Goal: Task Accomplishment & Management: Manage account settings

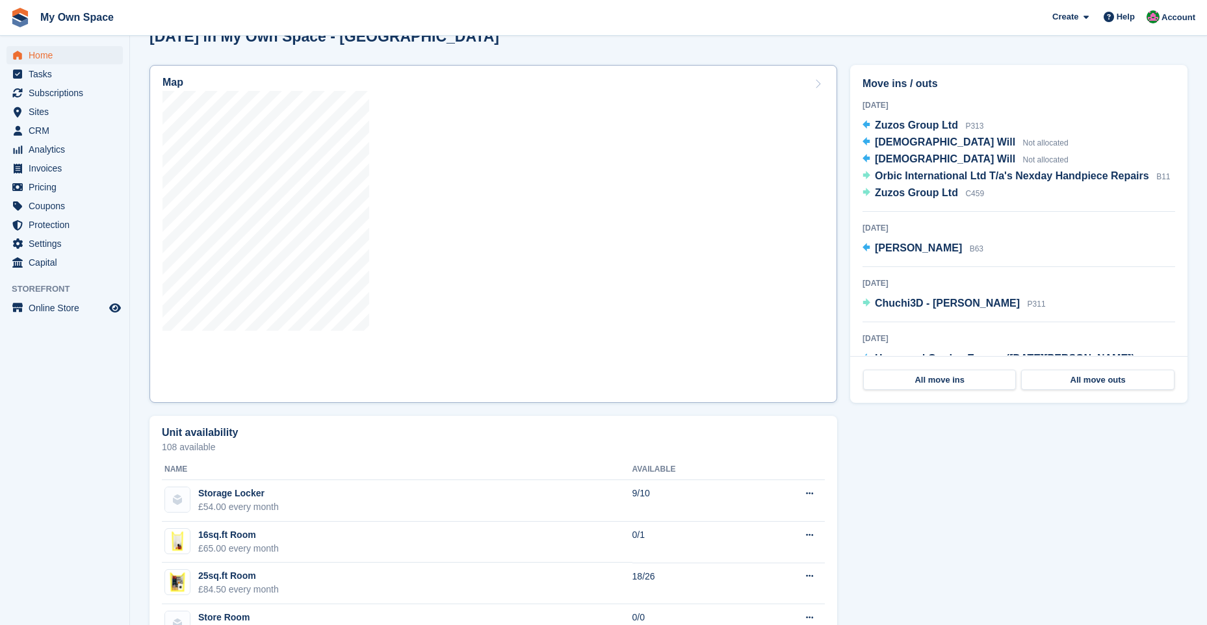
scroll to position [390, 0]
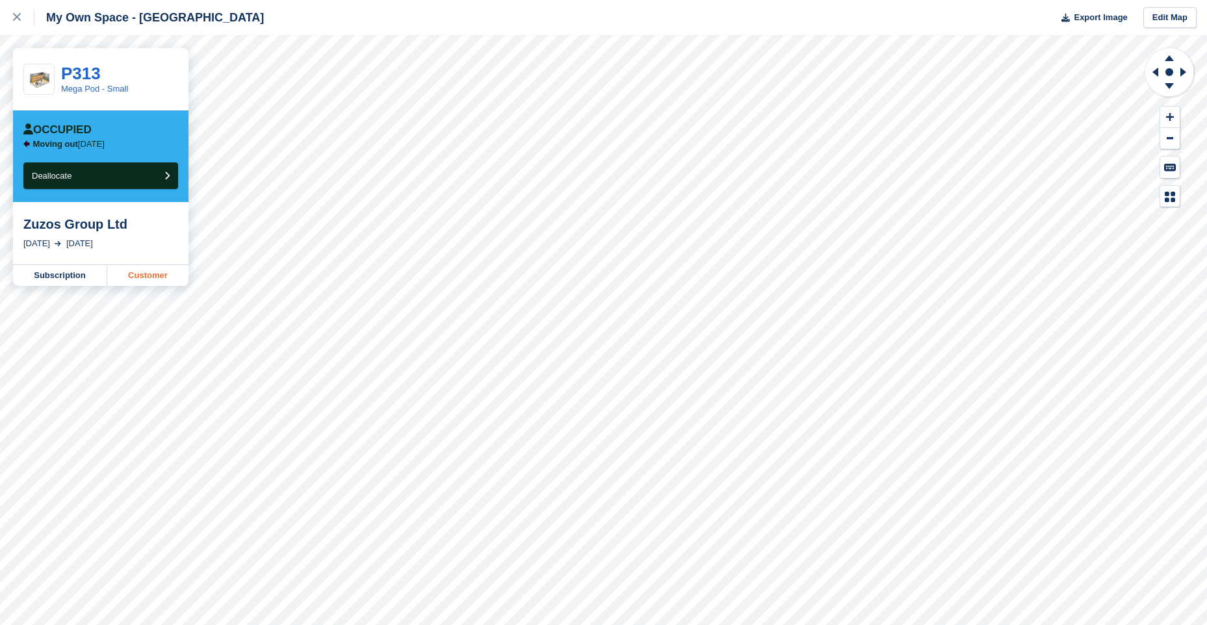
click at [153, 276] on link "Customer" at bounding box center [147, 275] width 81 height 21
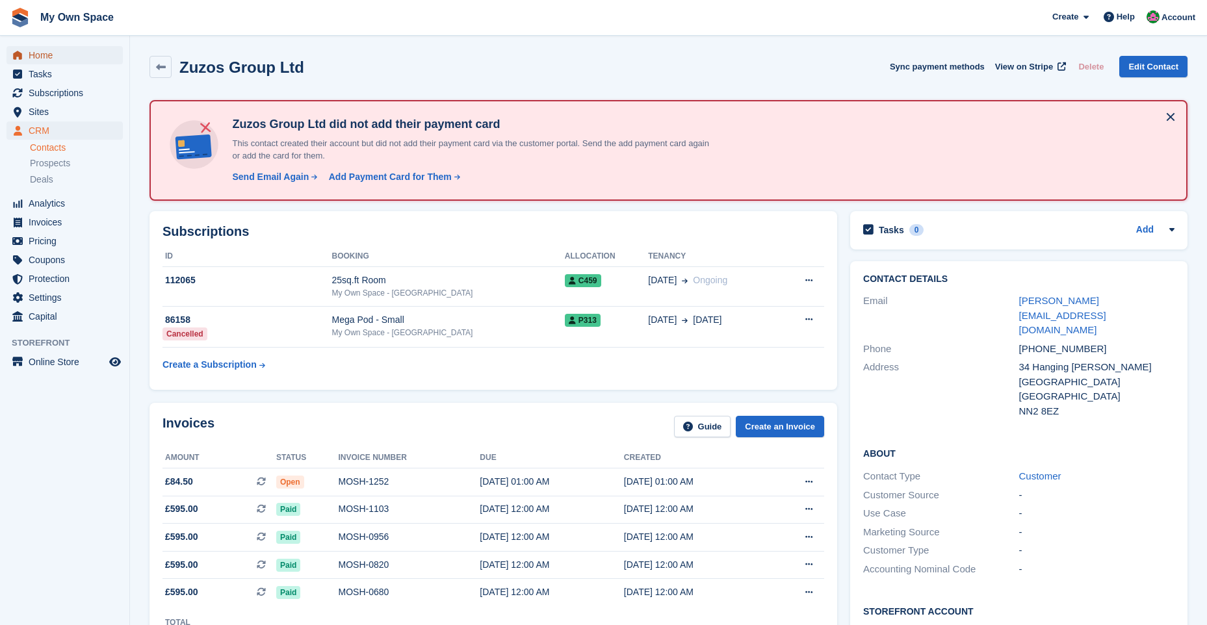
click at [46, 54] on span "Home" at bounding box center [68, 55] width 78 height 18
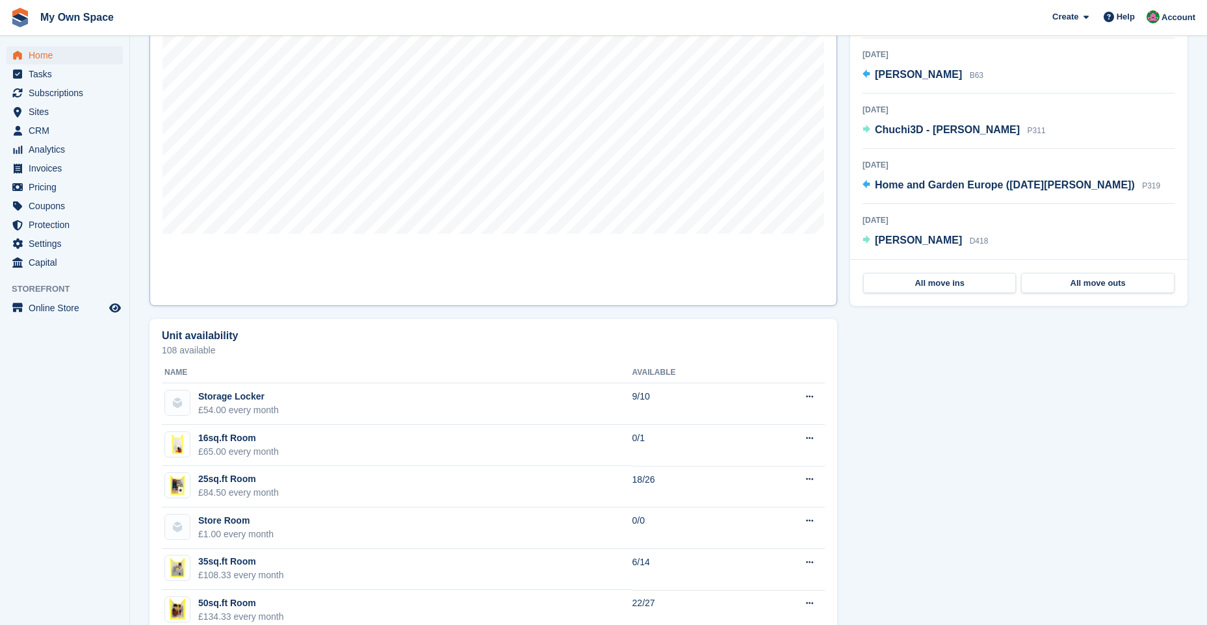
scroll to position [436, 0]
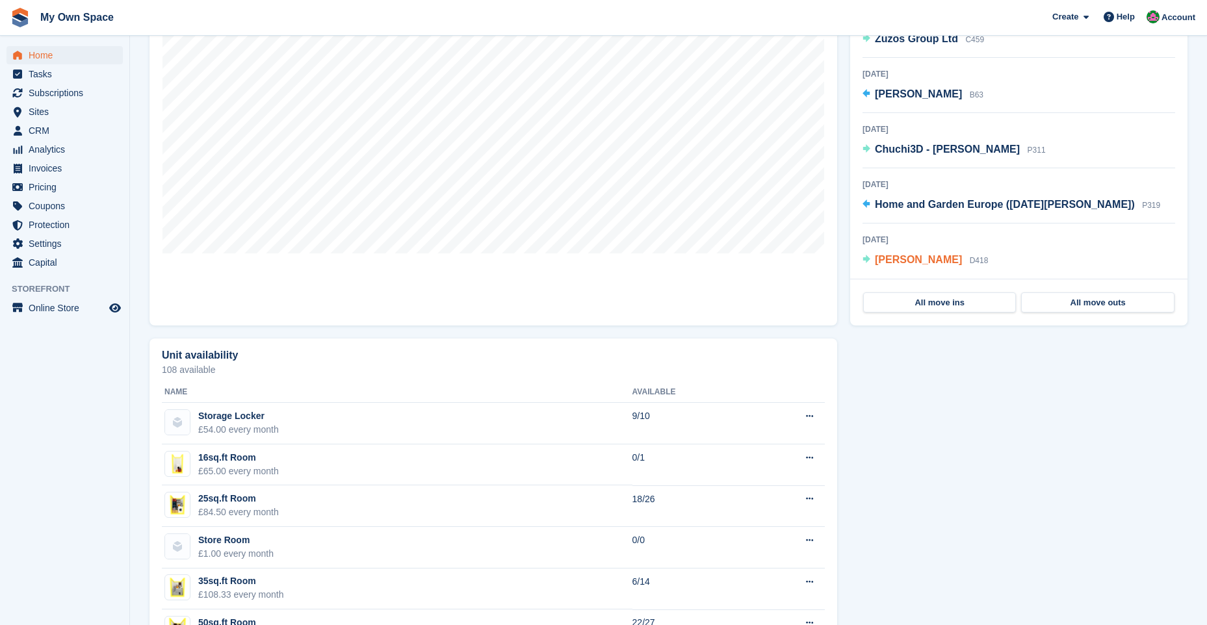
click at [942, 261] on span "[PERSON_NAME]" at bounding box center [918, 259] width 87 height 11
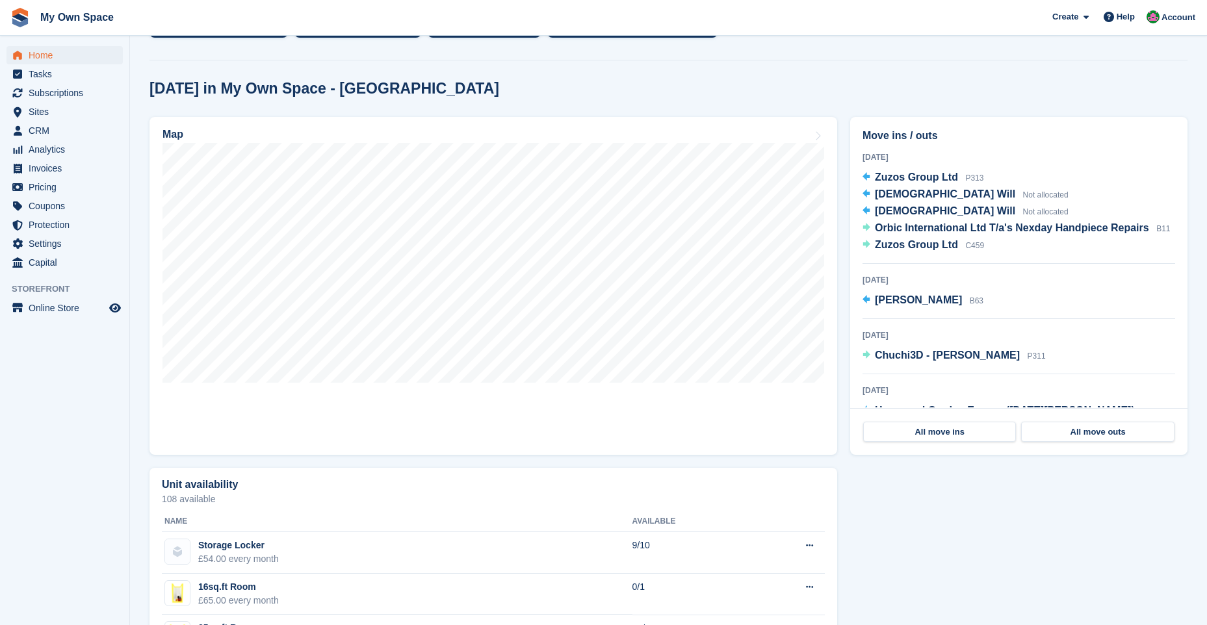
scroll to position [306, 0]
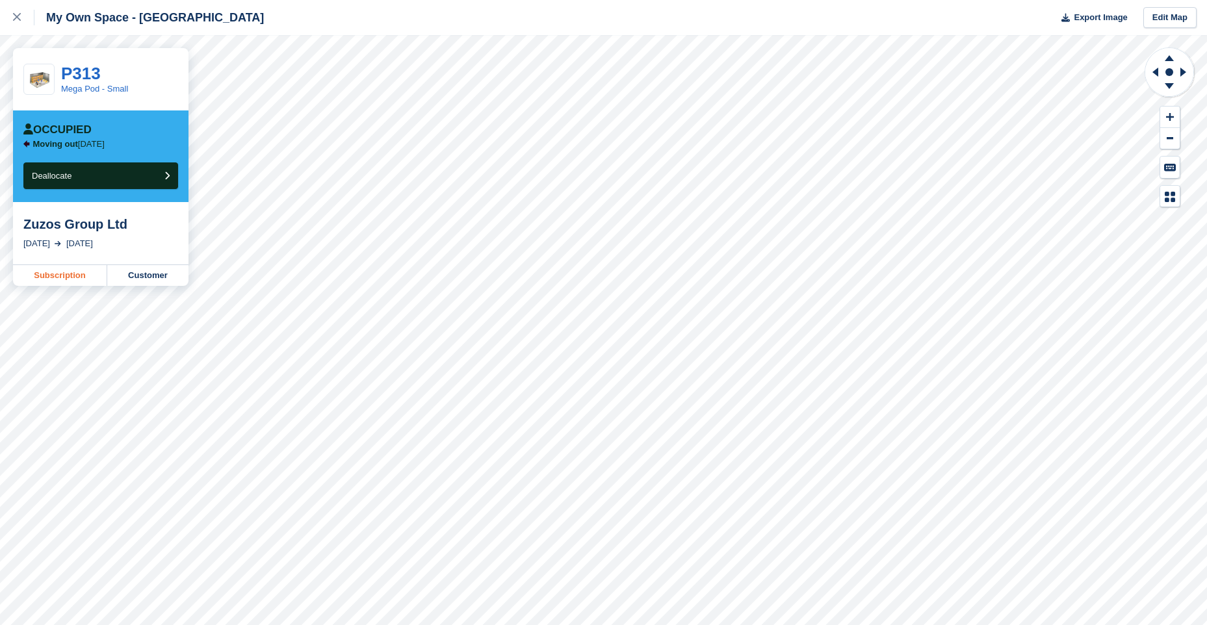
click at [70, 278] on link "Subscription" at bounding box center [60, 275] width 94 height 21
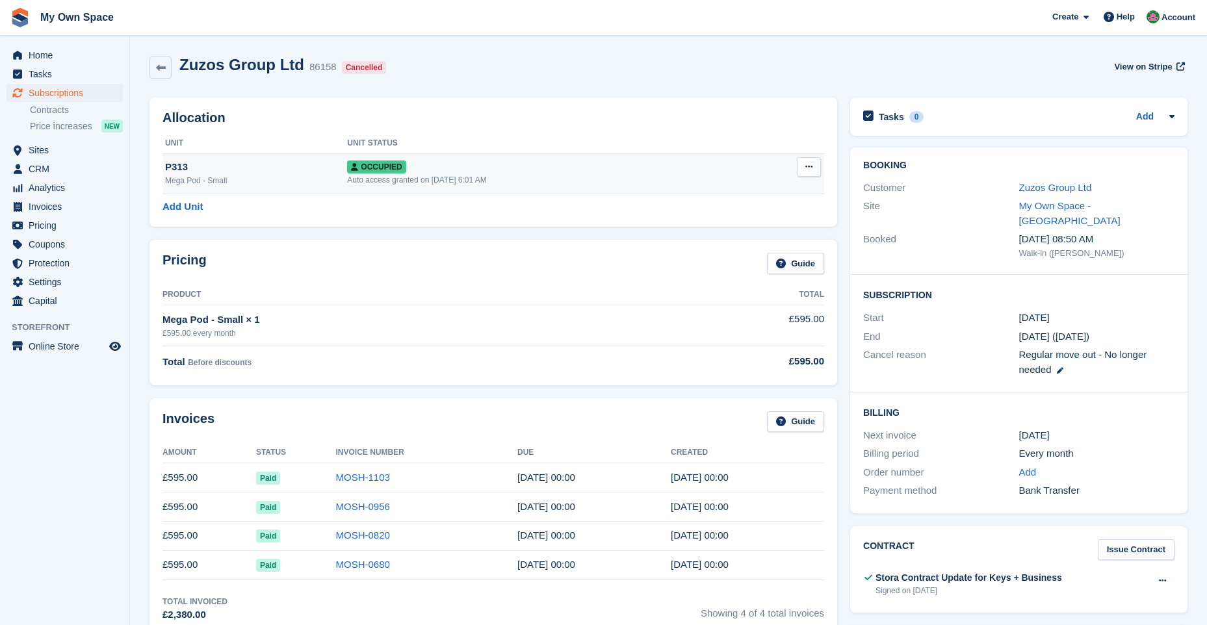
click at [427, 168] on div "Occupied" at bounding box center [546, 167] width 399 height 14
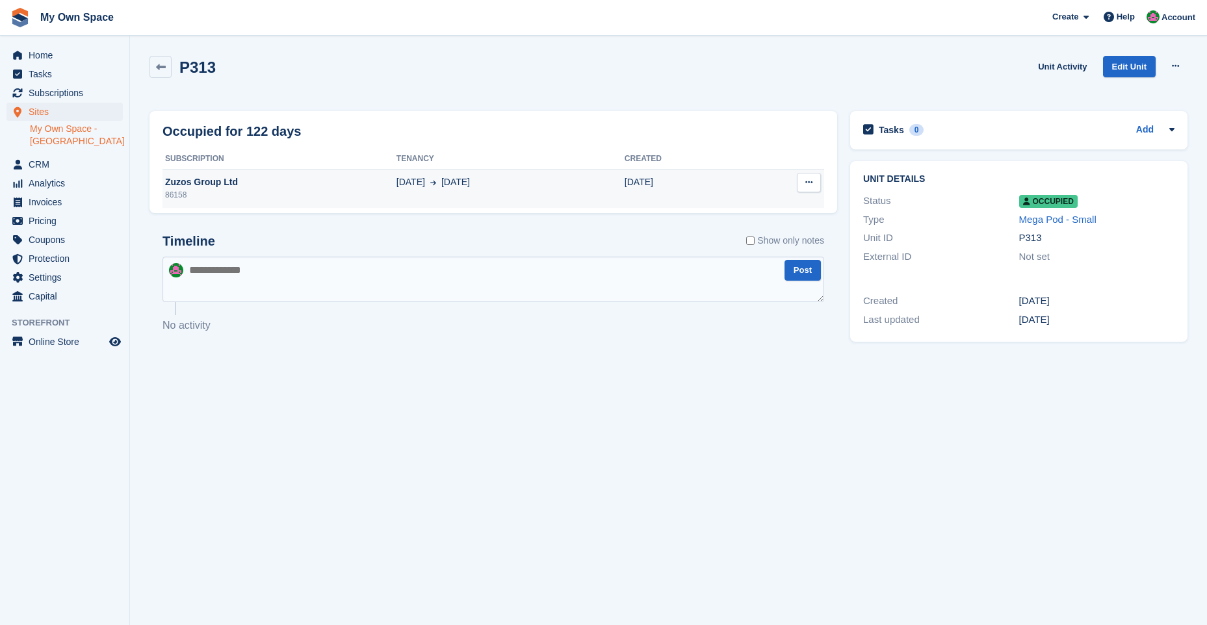
click at [808, 178] on button at bounding box center [809, 183] width 24 height 20
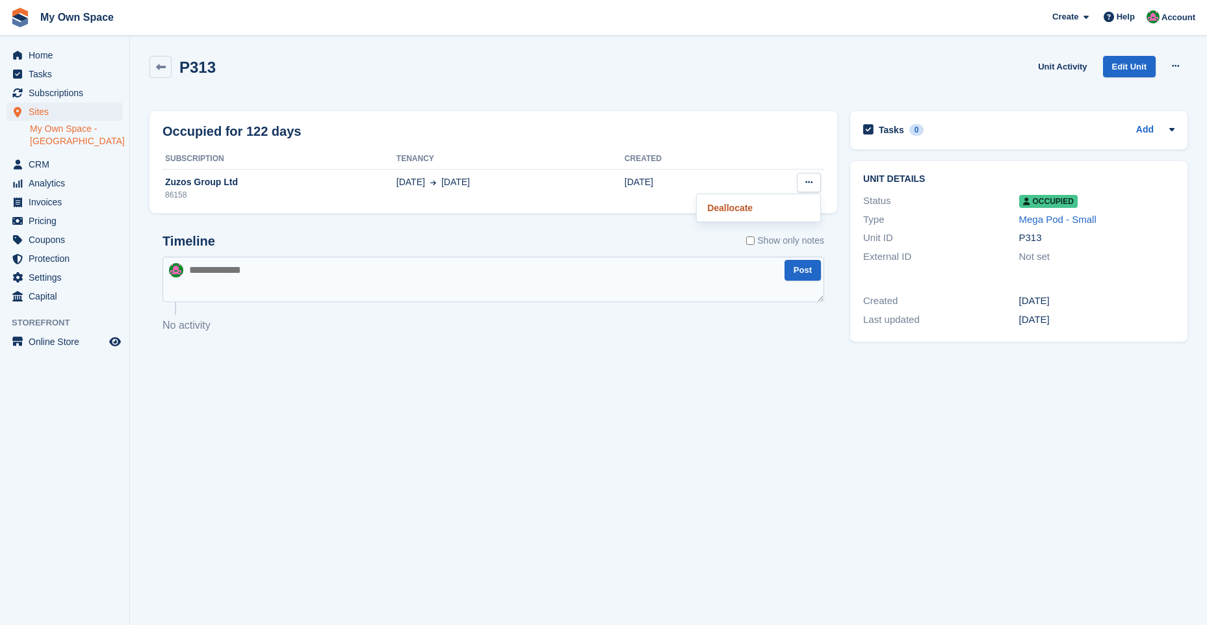
drag, startPoint x: 731, startPoint y: 213, endPoint x: 666, endPoint y: 72, distance: 155.3
click at [731, 212] on p "Deallocate" at bounding box center [758, 208] width 113 height 17
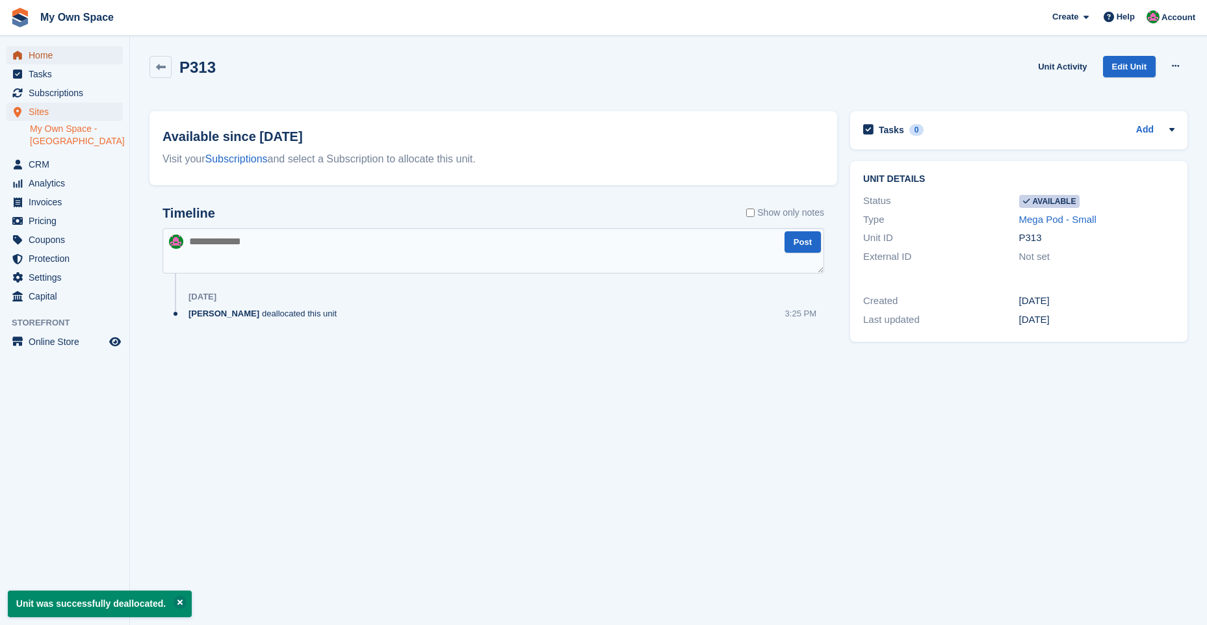
click at [66, 59] on span "Home" at bounding box center [68, 55] width 78 height 18
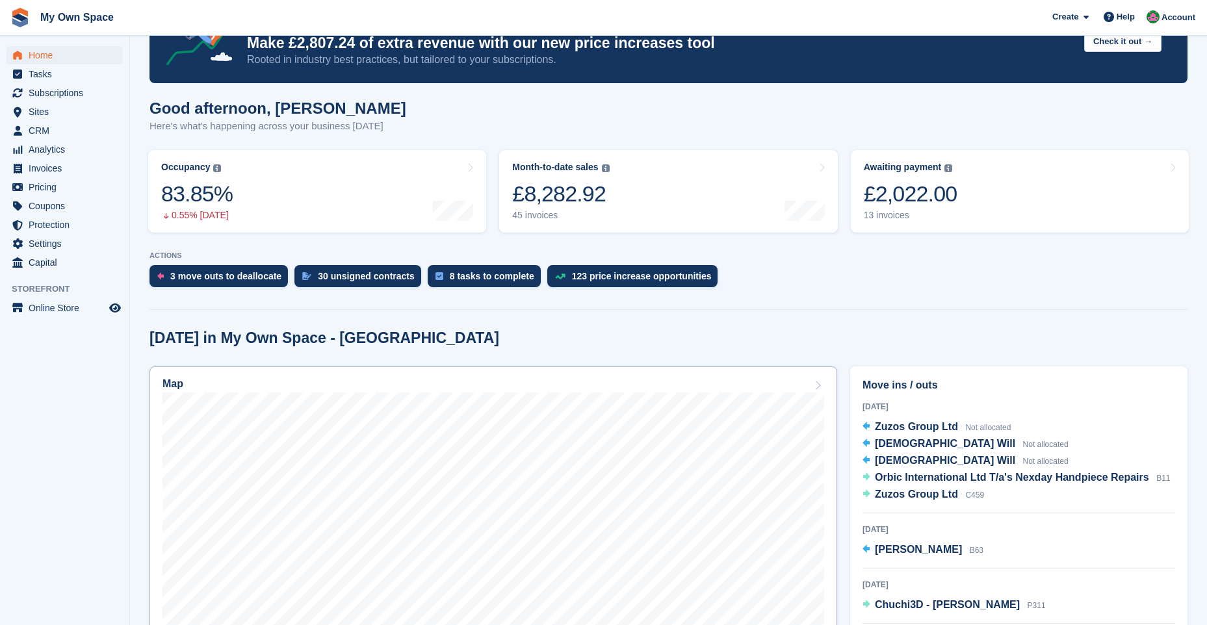
scroll to position [260, 0]
